Goal: Task Accomplishment & Management: Use online tool/utility

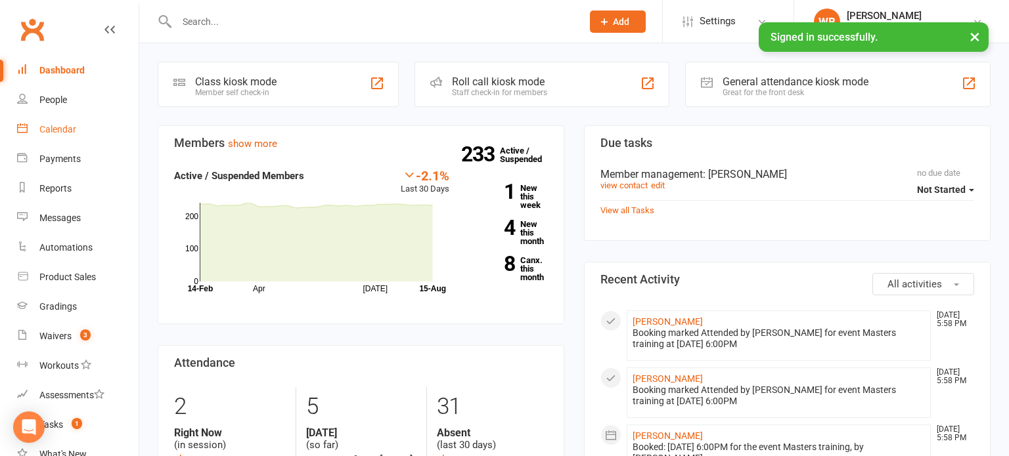
click at [69, 126] on div "Calendar" at bounding box center [57, 129] width 37 height 11
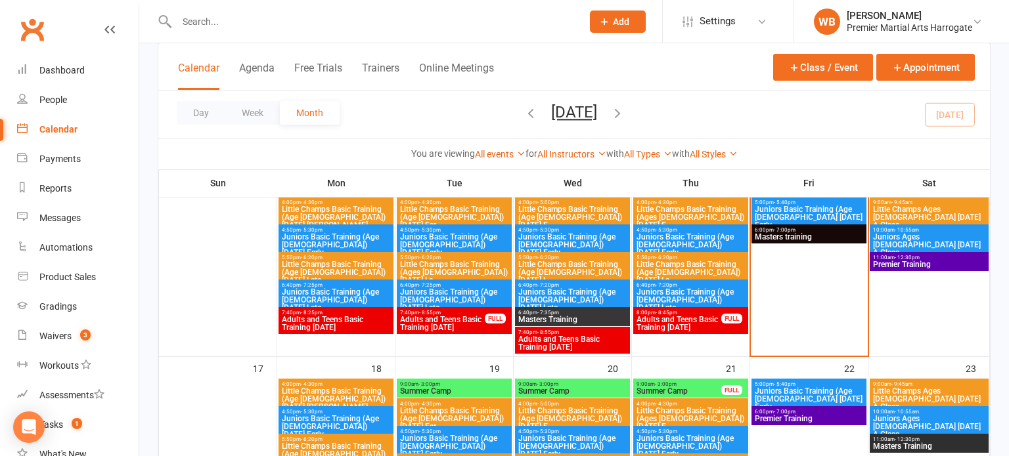
scroll to position [482, 0]
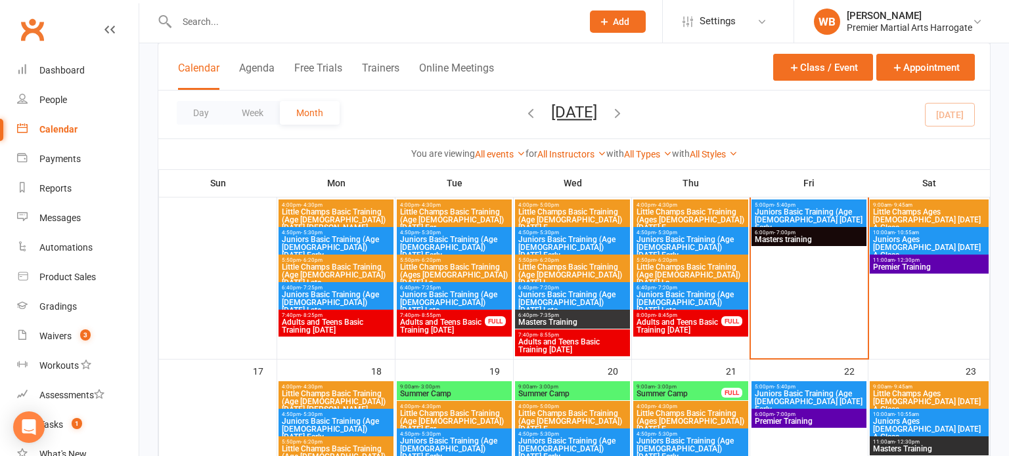
click at [823, 241] on span "Masters training" at bounding box center [809, 240] width 110 height 8
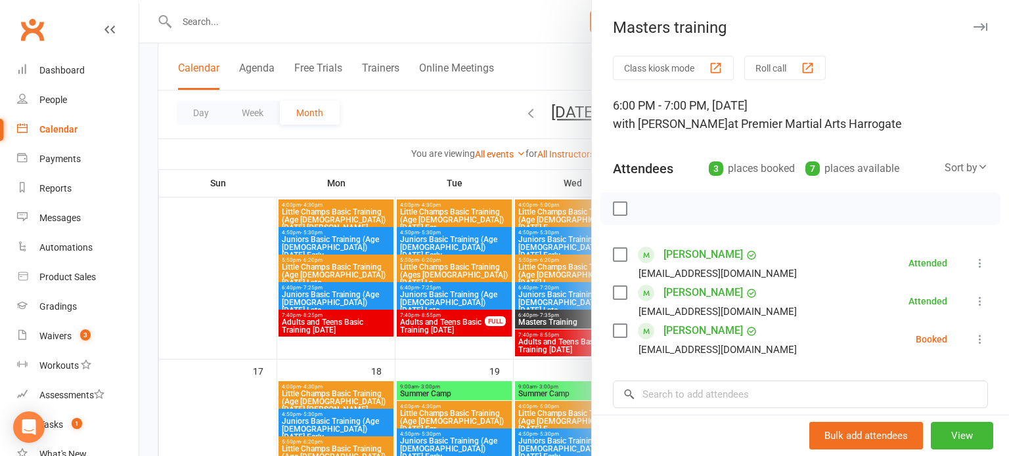
click at [980, 338] on icon at bounding box center [979, 339] width 13 height 13
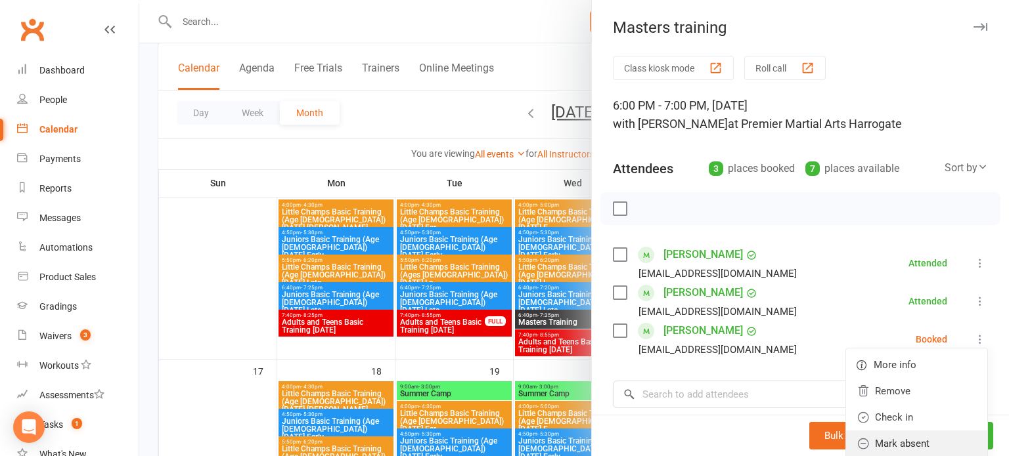
click at [885, 433] on link "Mark absent" at bounding box center [916, 444] width 141 height 26
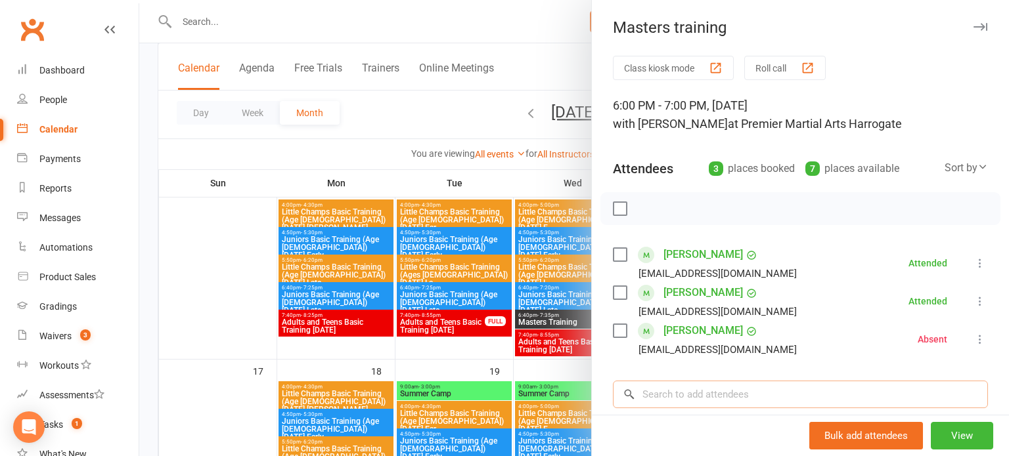
click at [841, 393] on input "search" at bounding box center [800, 395] width 375 height 28
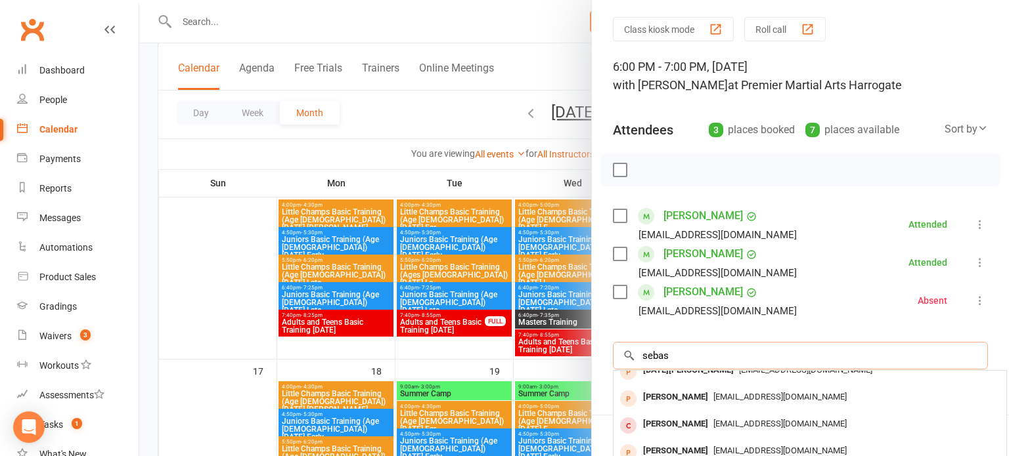
scroll to position [0, 0]
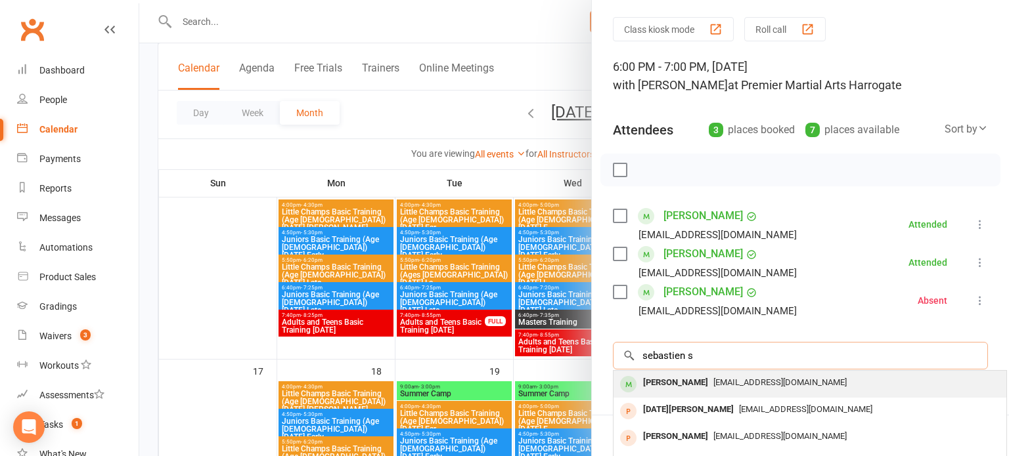
type input "sebastien s"
click at [751, 374] on div "[EMAIL_ADDRESS][DOMAIN_NAME]" at bounding box center [810, 383] width 382 height 19
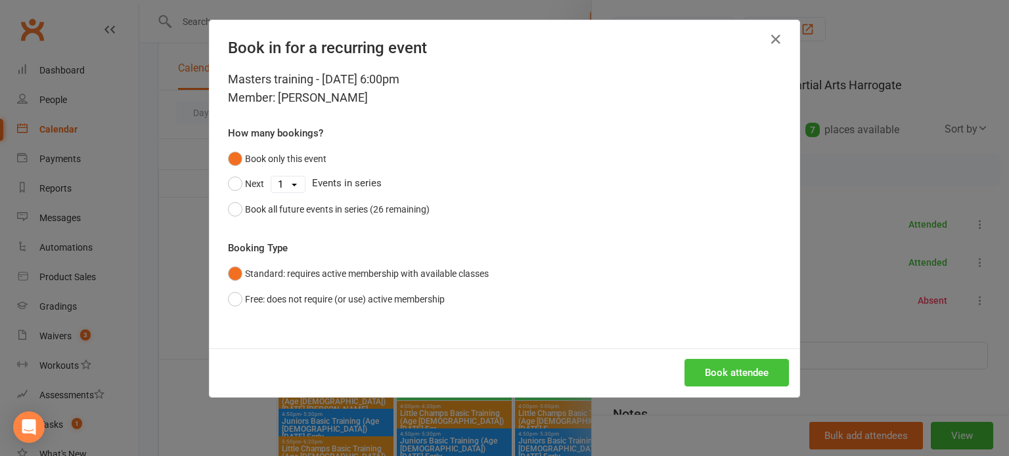
click at [761, 373] on button "Book attendee" at bounding box center [736, 373] width 104 height 28
